Goal: Register for event/course

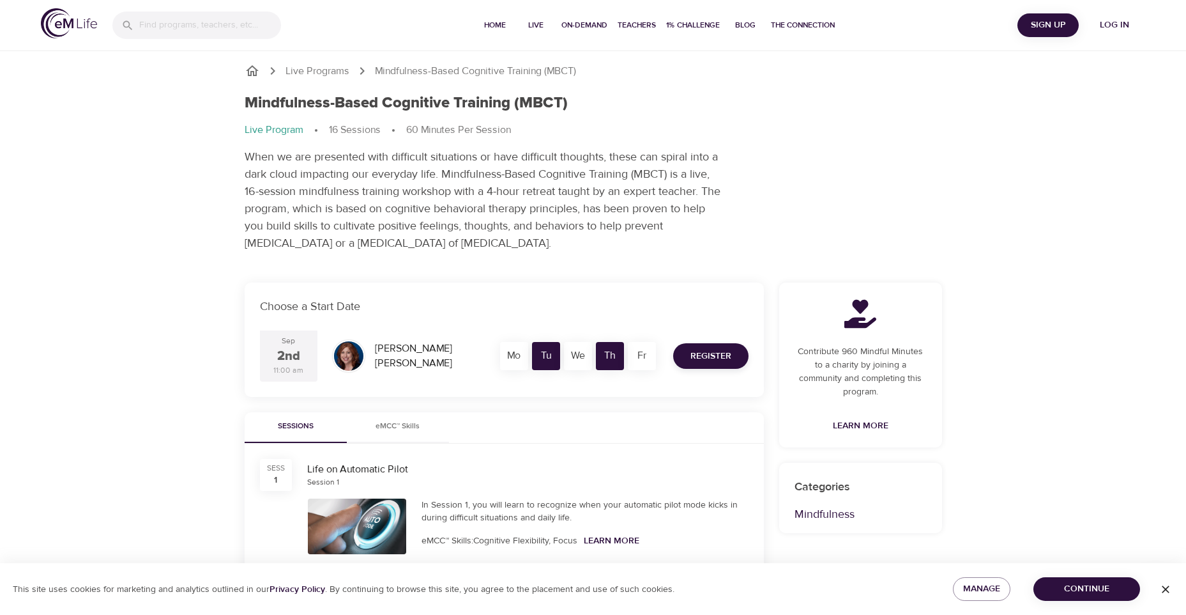
click at [288, 123] on p "Live Program" at bounding box center [274, 130] width 59 height 15
click at [314, 90] on div "Mindfulness-Based Cognitive Training (MBCT) Live Program 16 Sessions 60 Minutes…" at bounding box center [593, 172] width 713 height 173
click at [312, 100] on h1 "Mindfulness-Based Cognitive Training (MBCT)" at bounding box center [406, 103] width 323 height 19
click at [380, 105] on h1 "Mindfulness-Based Cognitive Training (MBCT)" at bounding box center [406, 103] width 323 height 19
click at [298, 362] on div "2nd" at bounding box center [288, 356] width 23 height 19
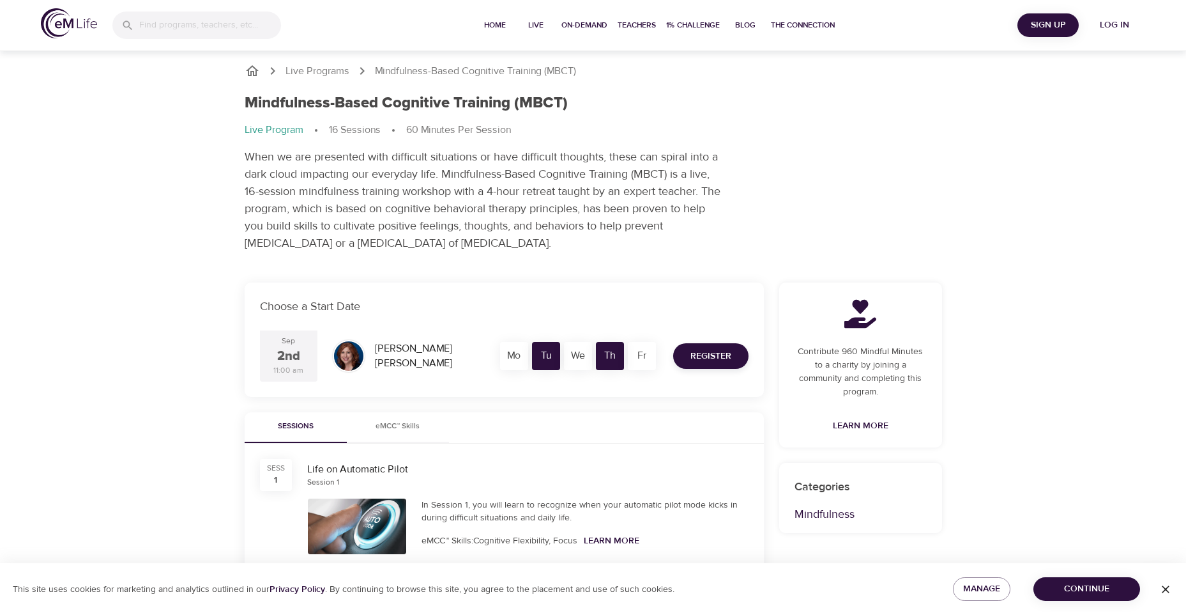
click at [548, 361] on div "Tu" at bounding box center [546, 356] width 28 height 28
click at [681, 358] on button "Register" at bounding box center [710, 356] width 75 height 26
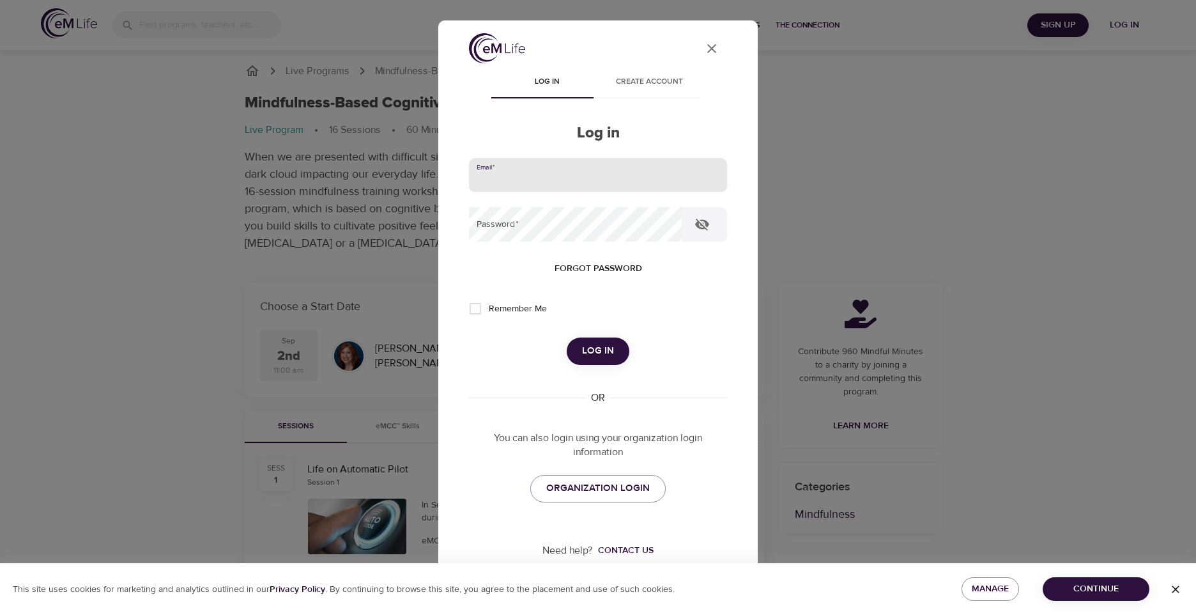
click at [541, 180] on input "email" at bounding box center [598, 175] width 258 height 35
type input "[EMAIL_ADDRESS][DOMAIN_NAME]"
click at [480, 311] on input "Remember Me" at bounding box center [475, 308] width 27 height 27
checkbox input "true"
click at [601, 344] on span "Log in" at bounding box center [598, 350] width 32 height 17
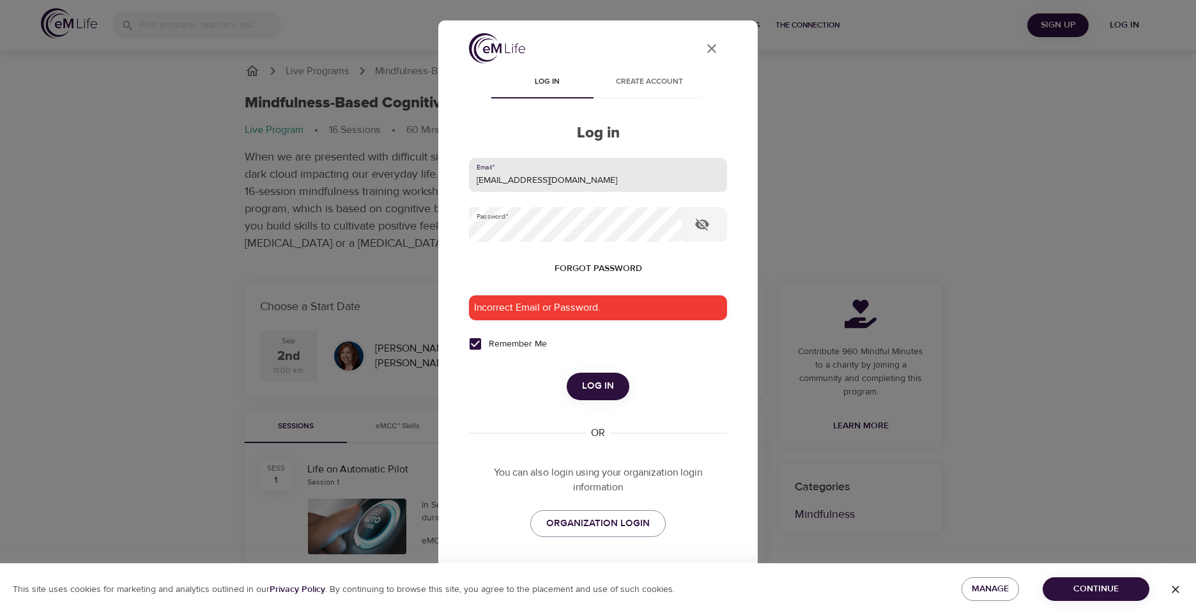
drag, startPoint x: 509, startPoint y: 178, endPoint x: 459, endPoint y: 178, distance: 50.5
click at [459, 178] on div "User Profile Log in Create account Log in Email   * [EMAIL_ADDRESS][DOMAIN_NAME…" at bounding box center [598, 325] width 289 height 585
drag, startPoint x: 624, startPoint y: 185, endPoint x: 360, endPoint y: 180, distance: 263.9
click at [360, 180] on div "User Profile Log in Create account Log in Email   * [EMAIL_ADDRESS][DOMAIN_NAME…" at bounding box center [598, 307] width 1196 height 615
click at [704, 220] on icon "button" at bounding box center [702, 225] width 14 height 12
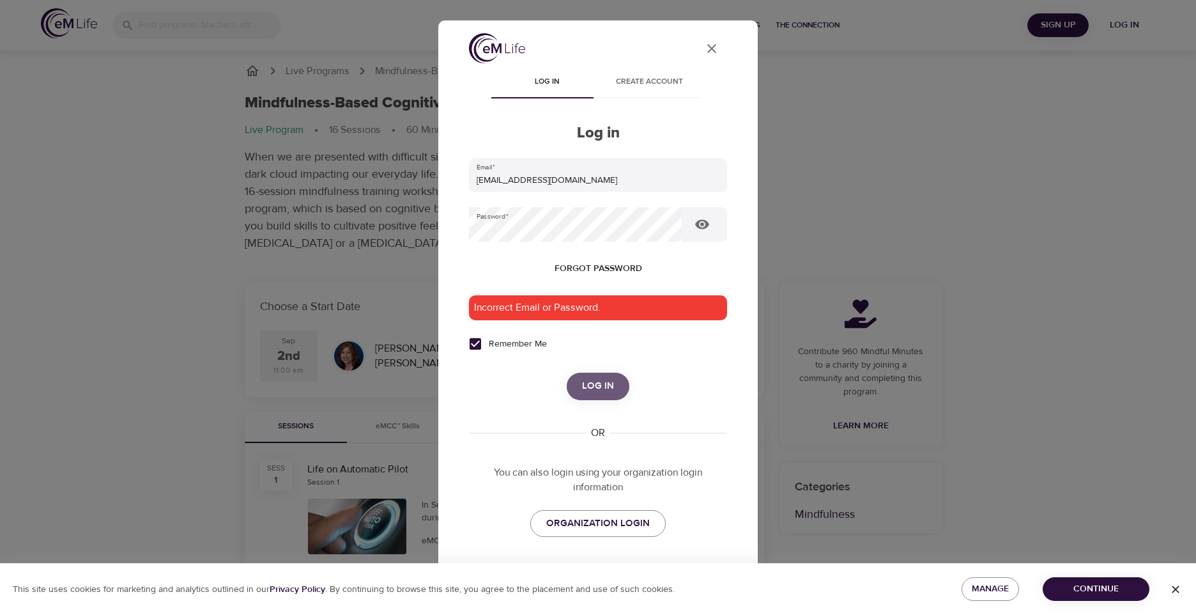
click at [596, 384] on span "Log in" at bounding box center [598, 386] width 32 height 17
drag, startPoint x: 588, startPoint y: 183, endPoint x: 371, endPoint y: 185, distance: 217.2
click at [371, 185] on div "User Profile Log in Create account Log in Email   * [EMAIL_ADDRESS][DOMAIN_NAME…" at bounding box center [598, 307] width 1196 height 615
type input "[PERSON_NAME][EMAIL_ADDRESS][DOMAIN_NAME]"
click at [589, 391] on span "Log in" at bounding box center [598, 386] width 32 height 17
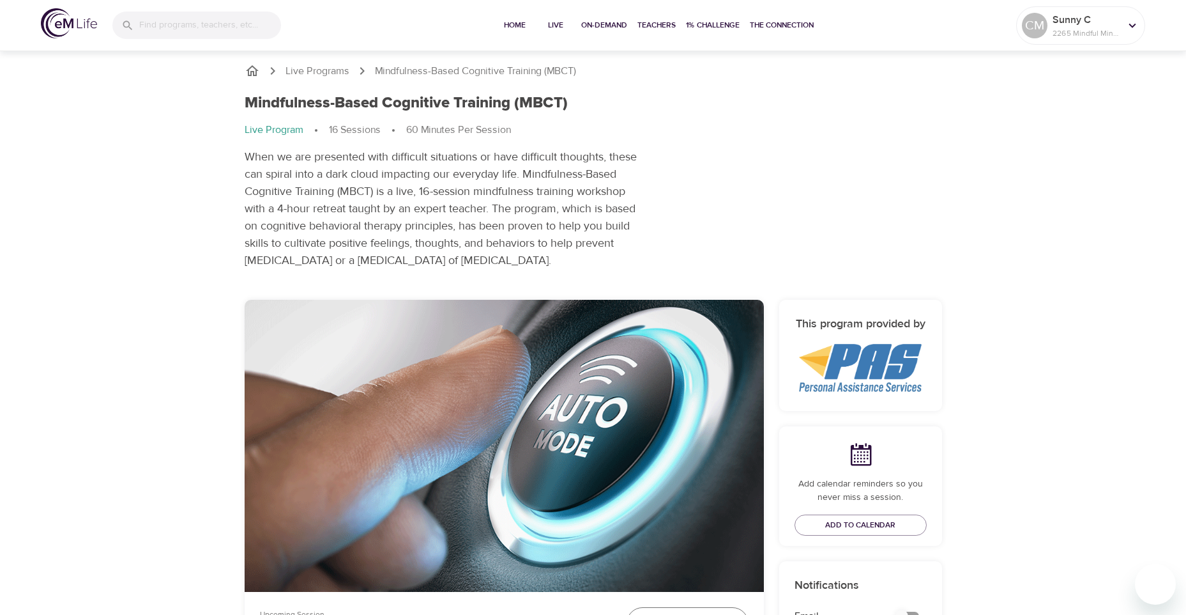
scroll to position [447, 0]
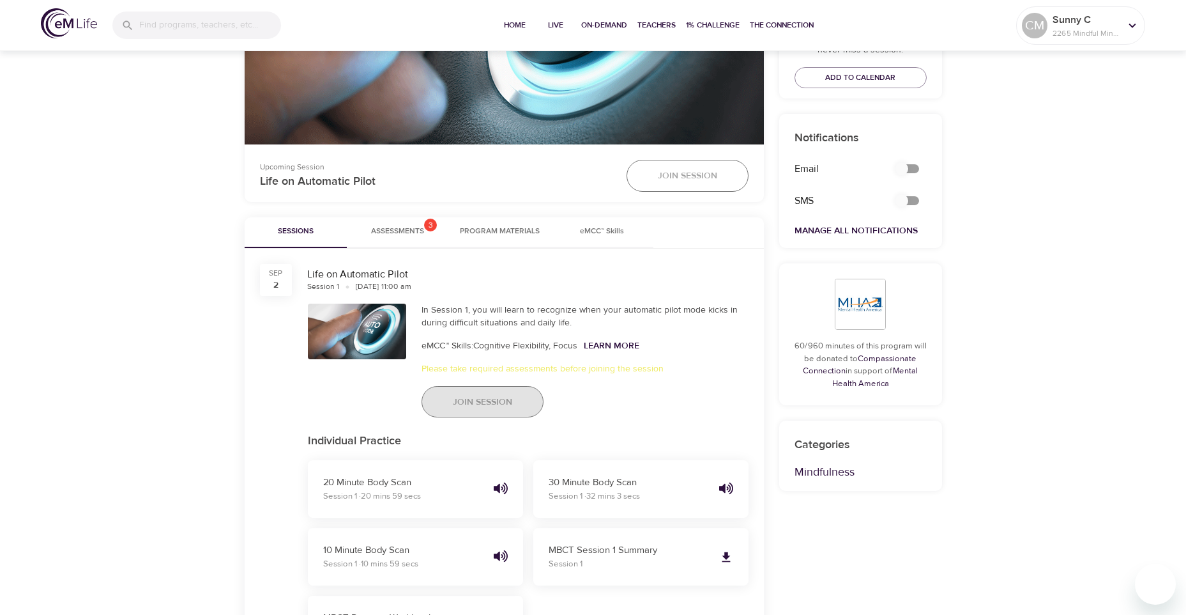
click at [493, 408] on span "Join Session" at bounding box center [482, 402] width 59 height 16
